Goal: Communication & Community: Ask a question

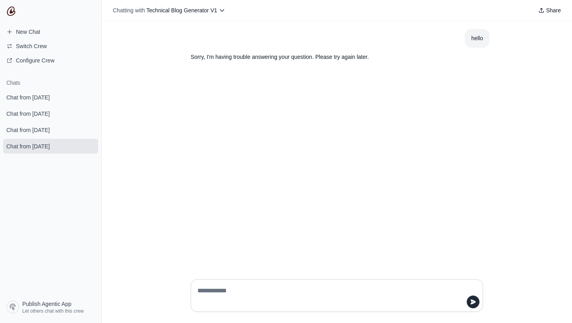
click at [247, 292] on textarea at bounding box center [334, 295] width 277 height 22
type textarea "**"
